Goal: Information Seeking & Learning: Learn about a topic

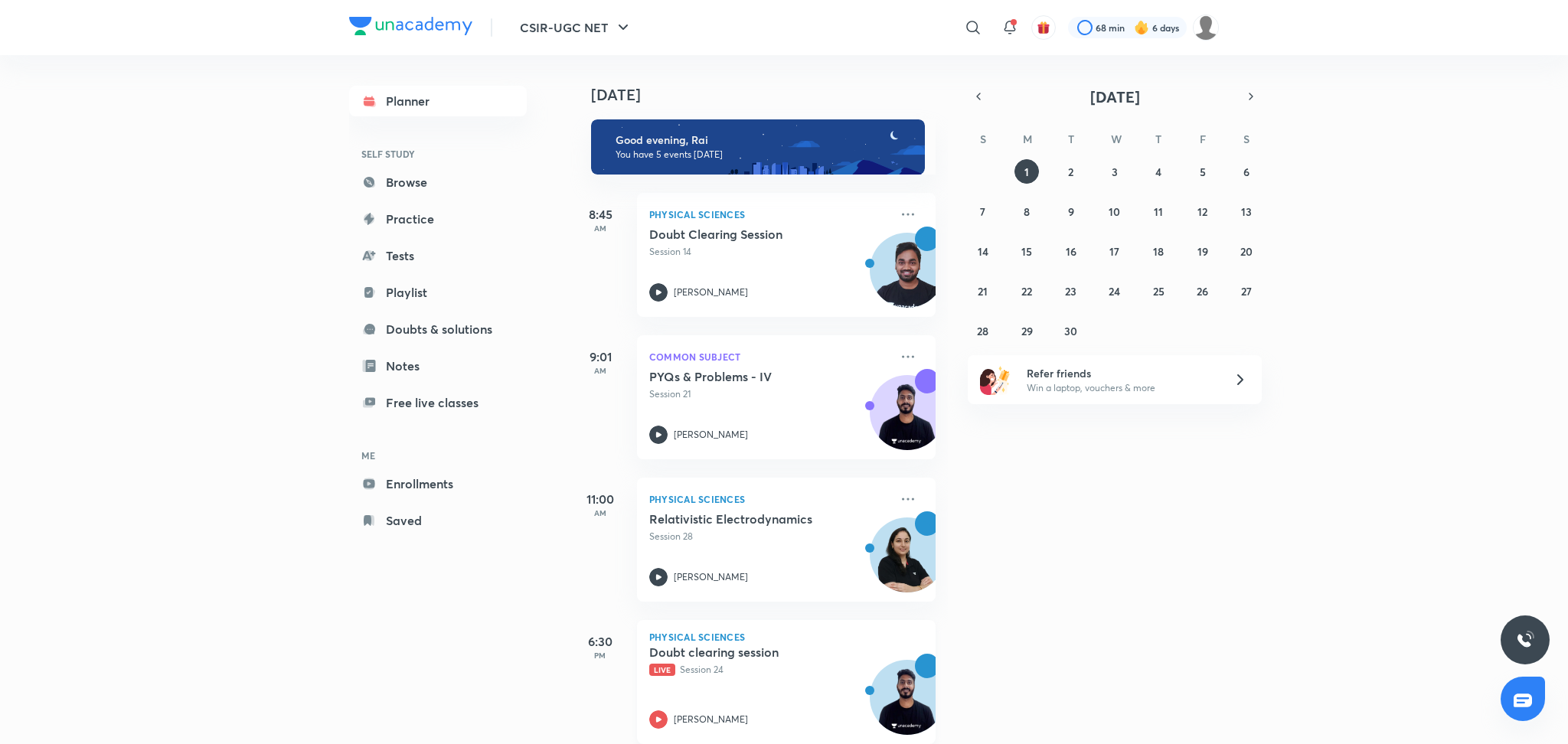
click at [803, 653] on h5 "Doubt clearing session" at bounding box center [745, 652] width 191 height 15
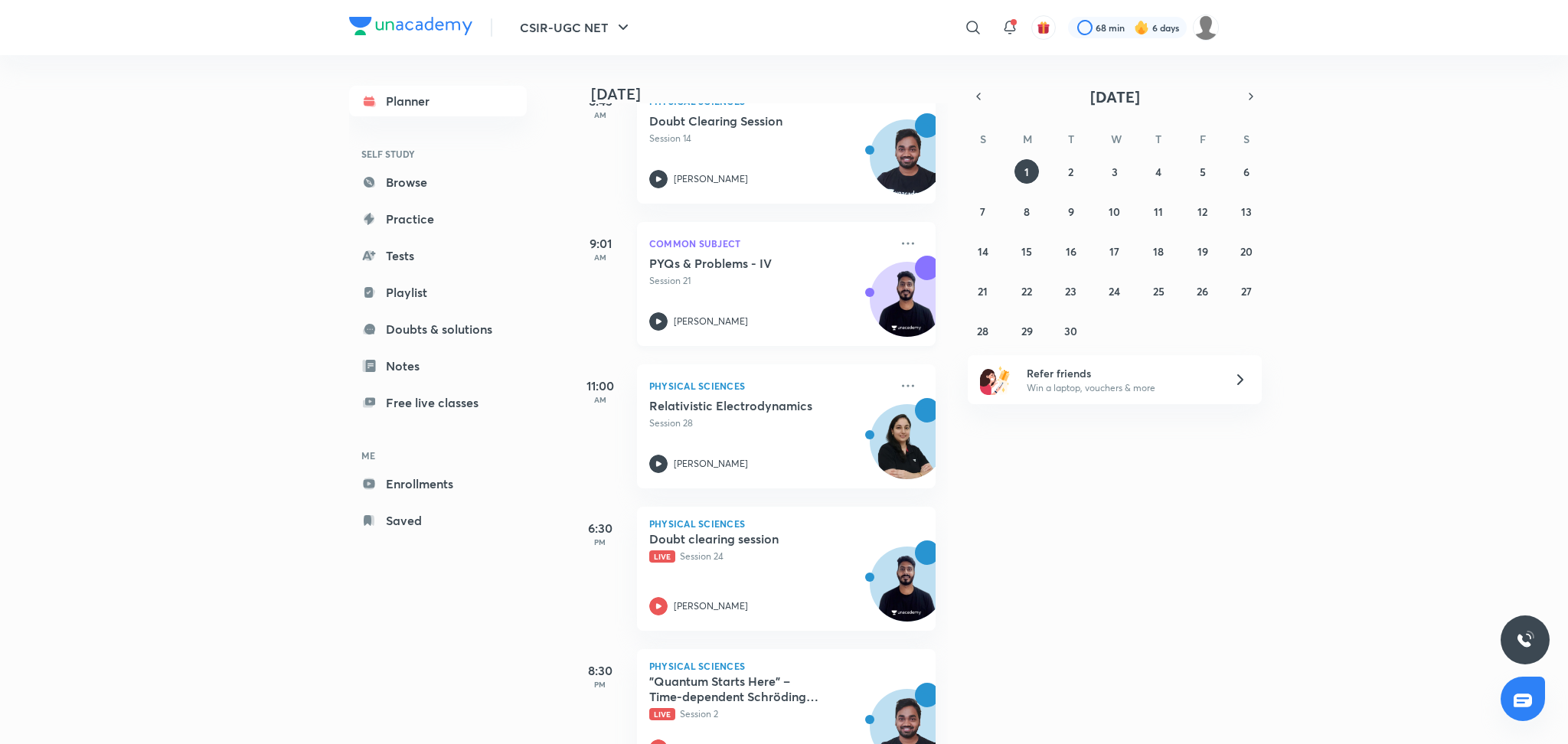
scroll to position [169, 0]
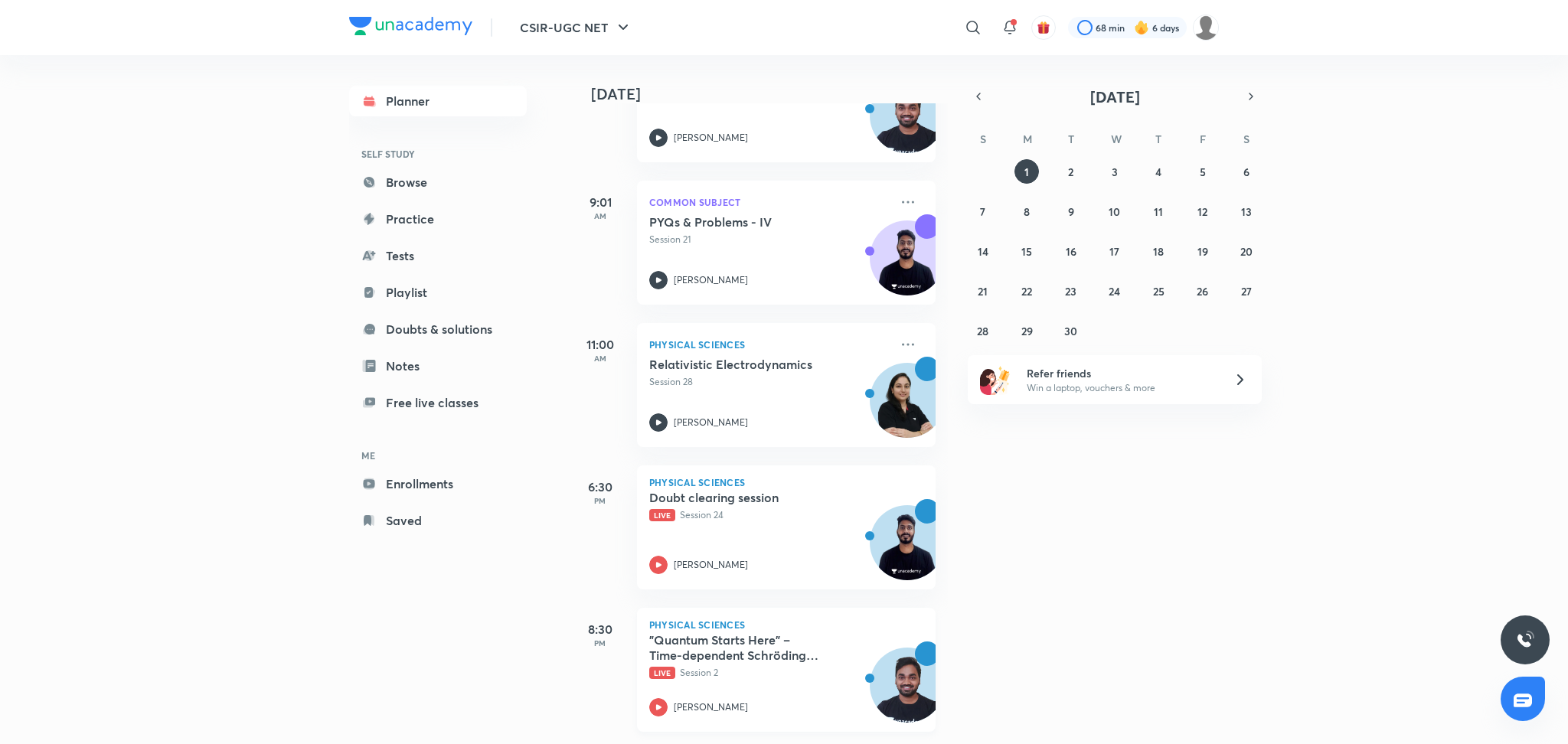
click at [761, 636] on h5 ""Quantum Starts Here" – Time-dependent Schrödinger equation" at bounding box center [745, 648] width 191 height 30
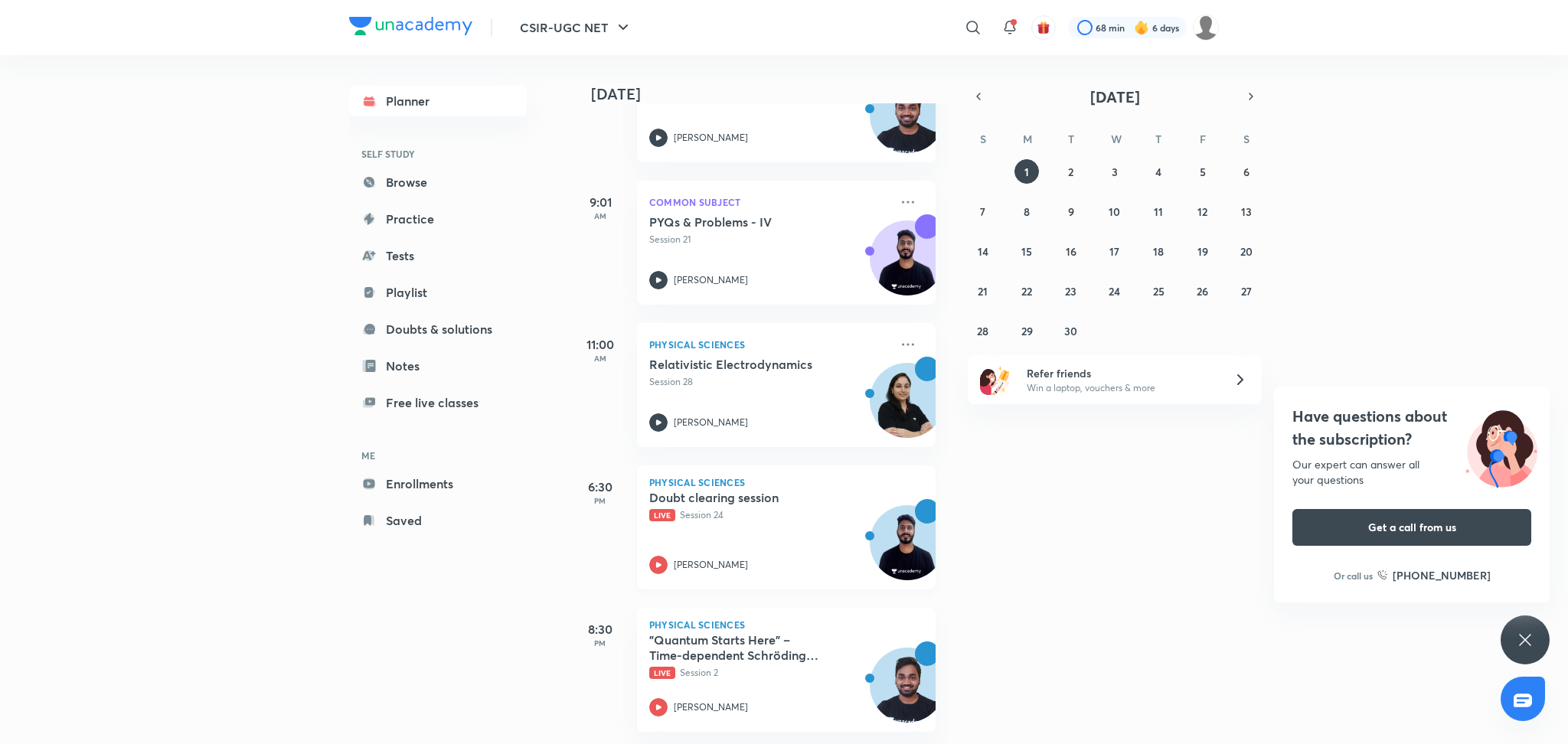
click at [762, 490] on h5 "Doubt clearing session" at bounding box center [745, 498] width 191 height 15
click at [712, 642] on h5 ""Quantum Starts Here" – Time-dependent Schrödinger equation" at bounding box center [745, 648] width 191 height 30
